Goal: Book appointment/travel/reservation

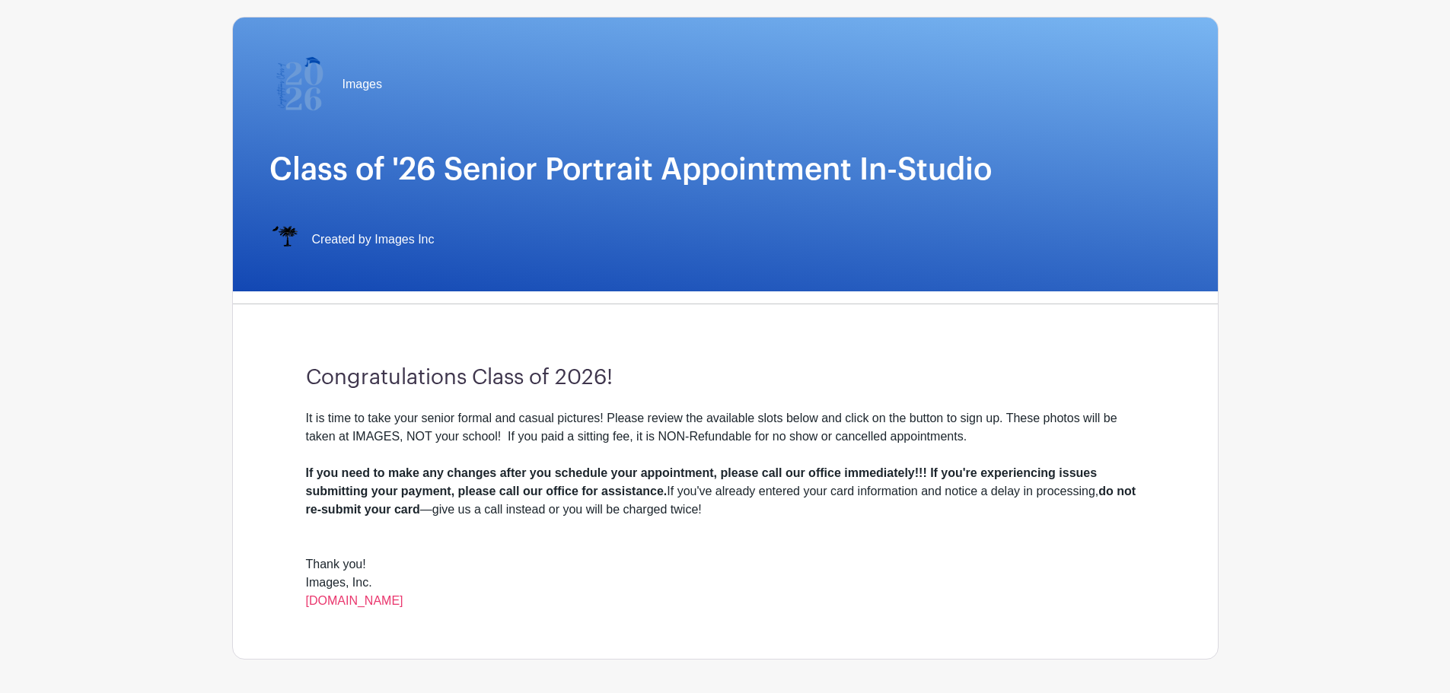
scroll to position [304, 0]
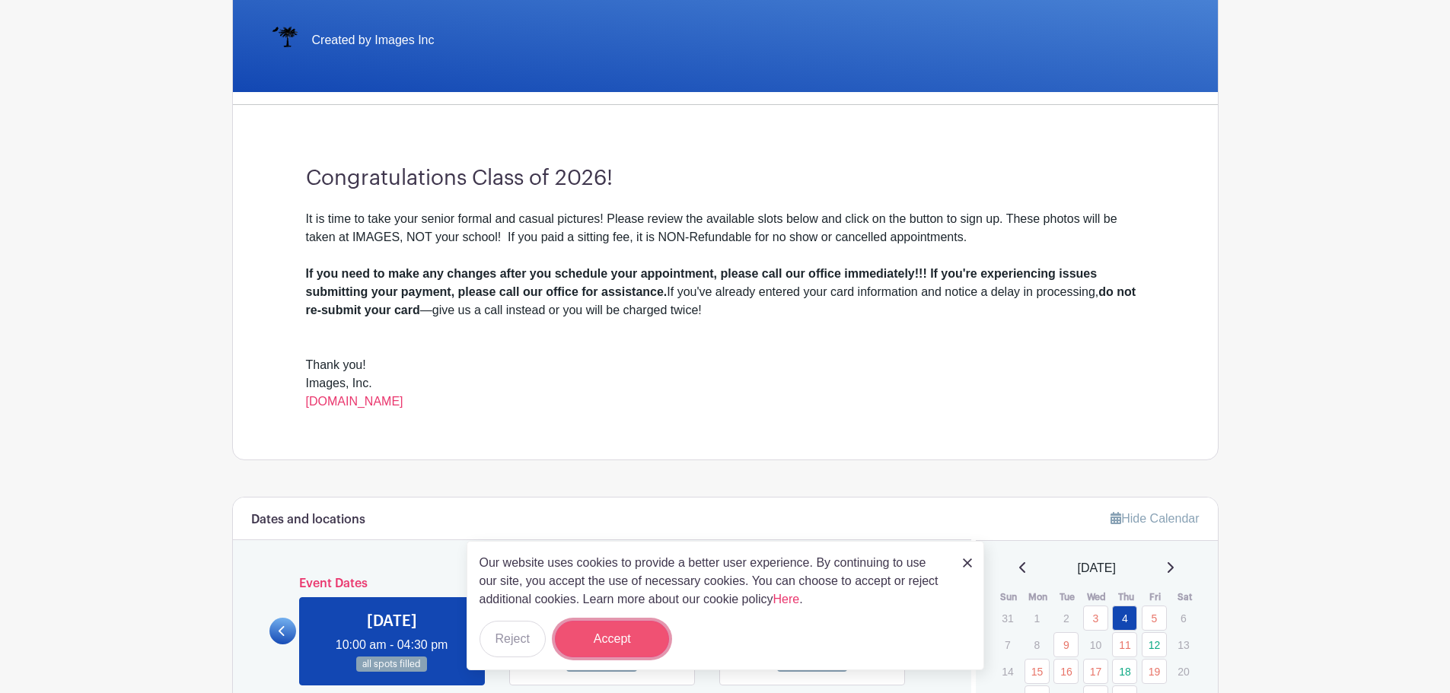
click at [612, 642] on button "Accept" at bounding box center [612, 639] width 114 height 37
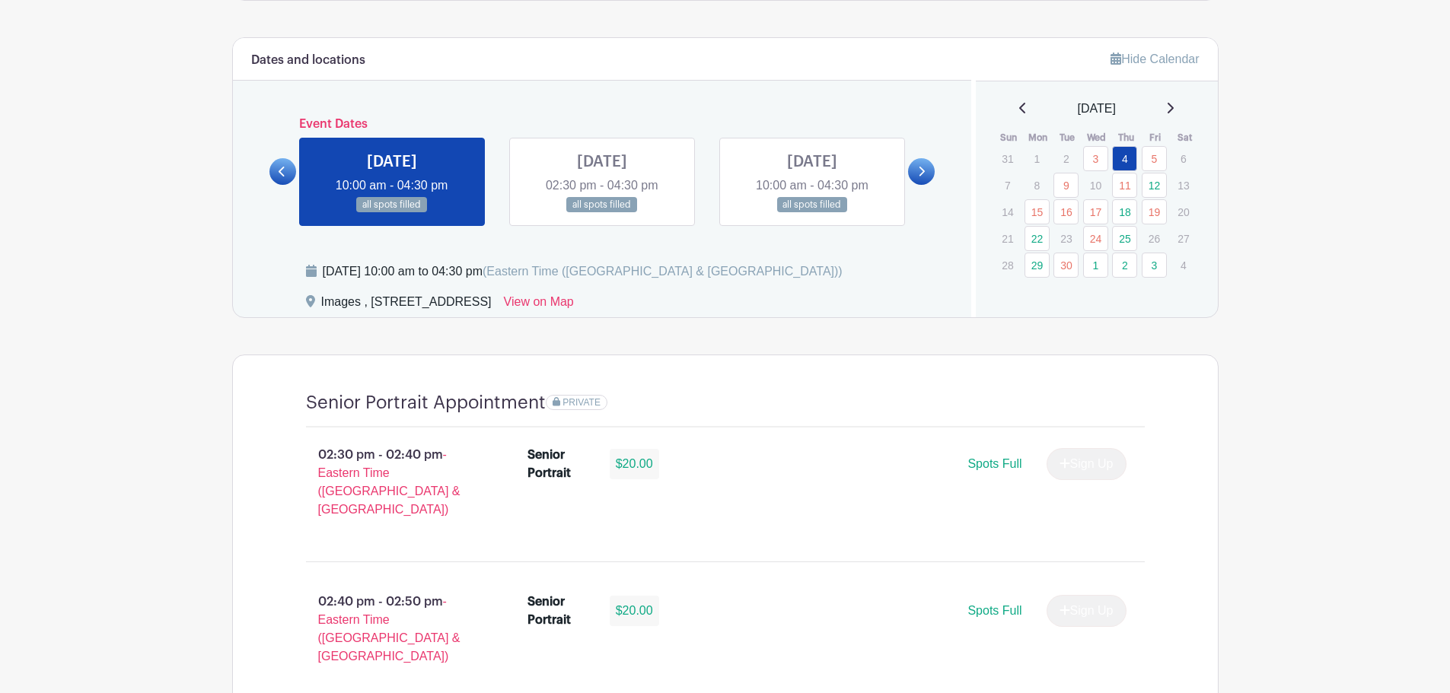
scroll to position [761, 0]
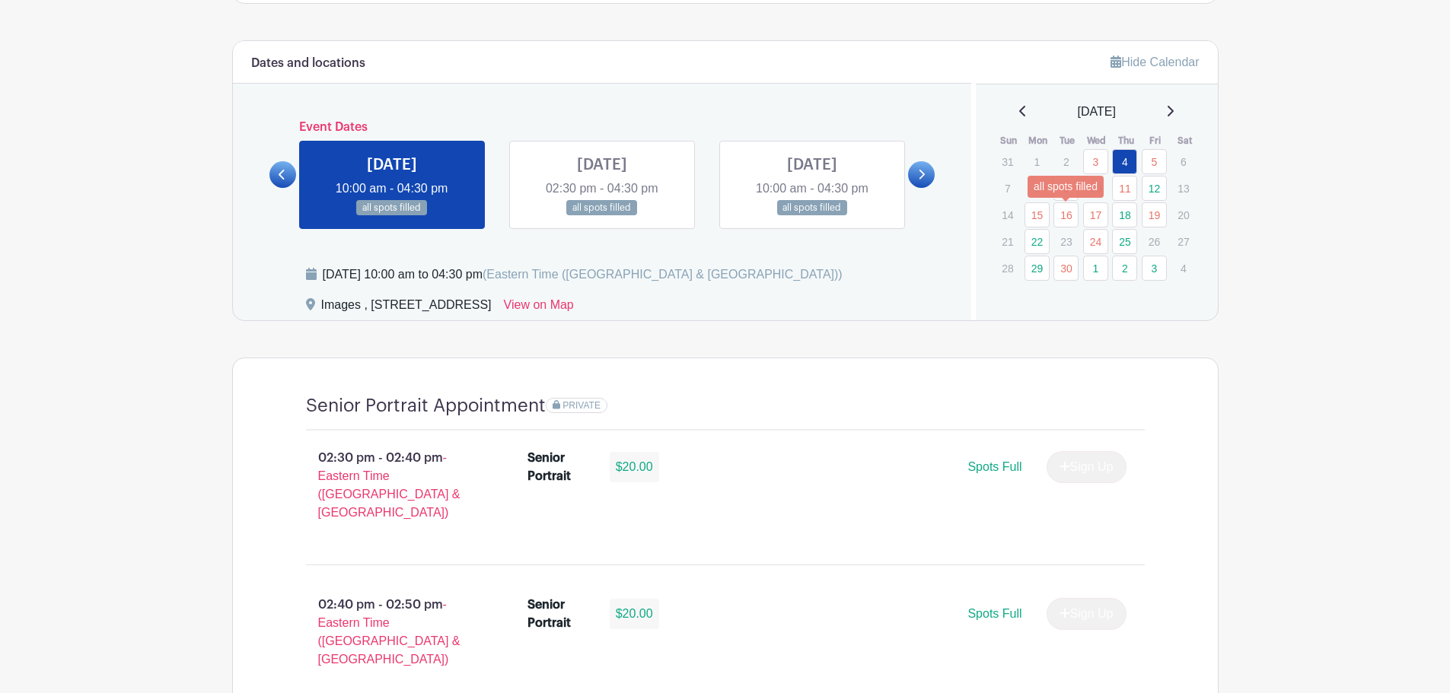
click at [1068, 215] on link "16" at bounding box center [1065, 214] width 25 height 25
click at [1128, 217] on link "18" at bounding box center [1124, 214] width 25 height 25
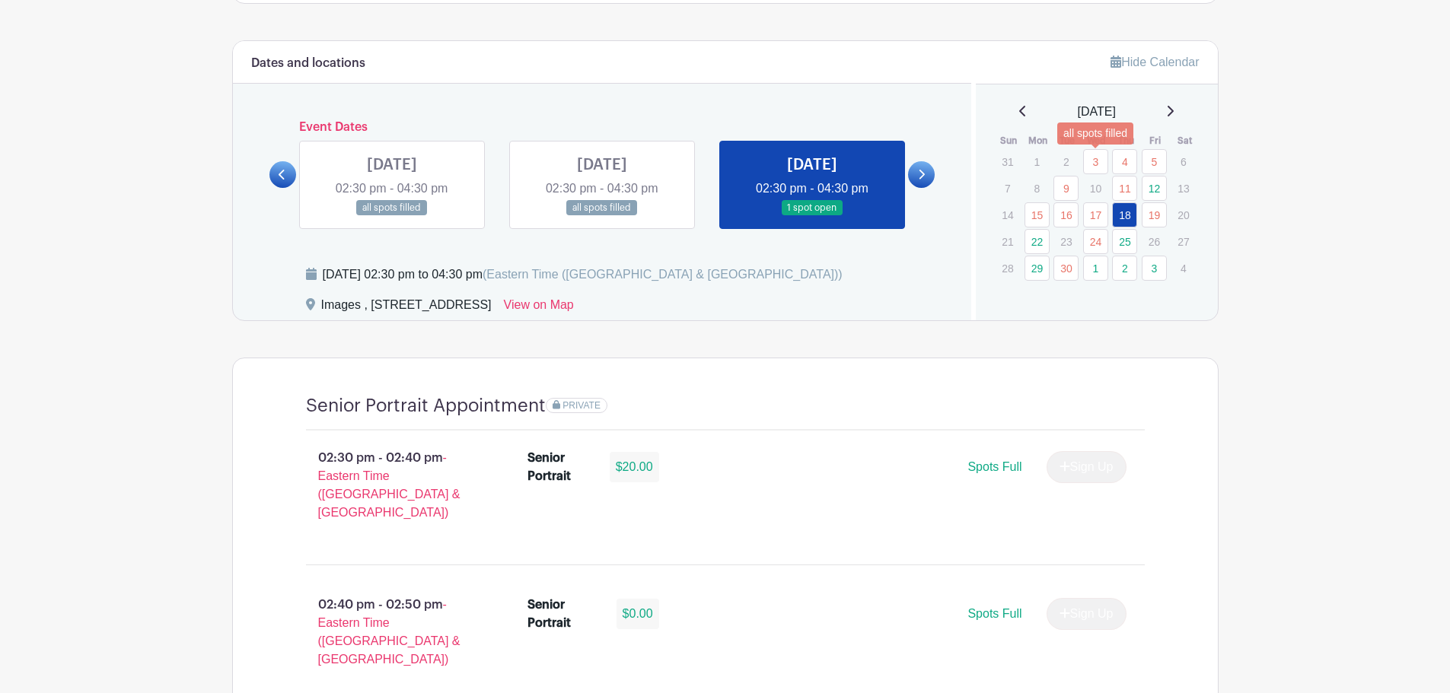
click at [1100, 161] on link "3" at bounding box center [1095, 161] width 25 height 25
